Goal: Find specific page/section: Find specific page/section

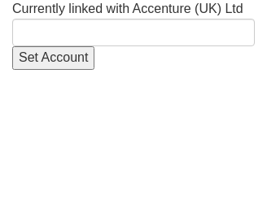
click at [165, 70] on html "Currently linked with Accenture (UK) Ltd Set Account" at bounding box center [133, 35] width 267 height 70
